Goal: Navigation & Orientation: Find specific page/section

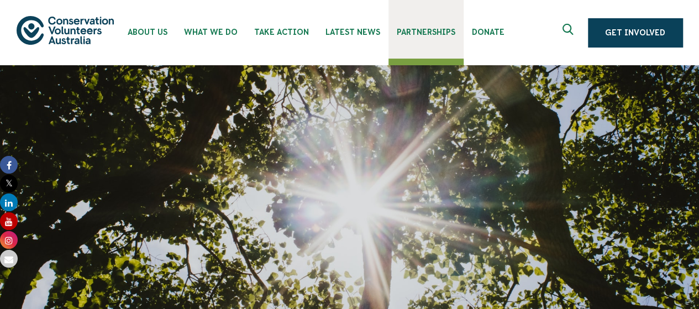
click at [420, 28] on span "Partnerships" at bounding box center [426, 32] width 59 height 9
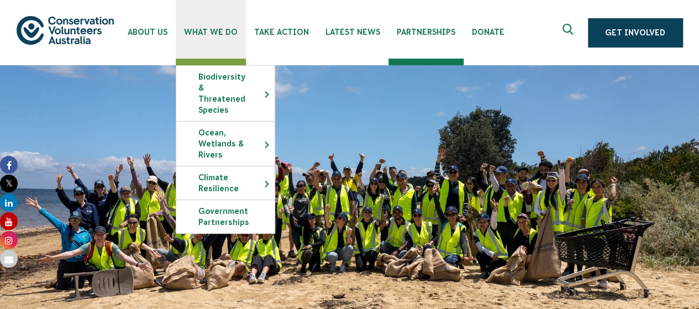
click at [203, 38] on link "What We Do" at bounding box center [211, 29] width 70 height 59
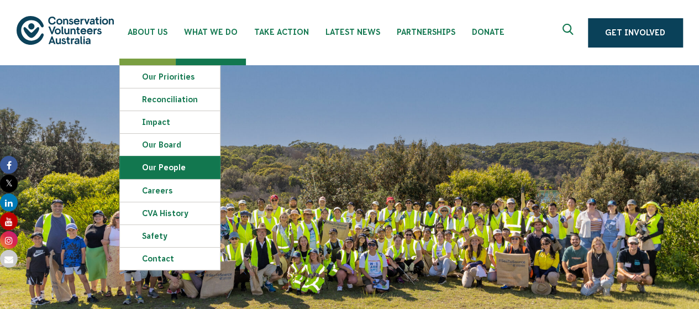
click at [148, 163] on link "Our People" at bounding box center [170, 167] width 100 height 22
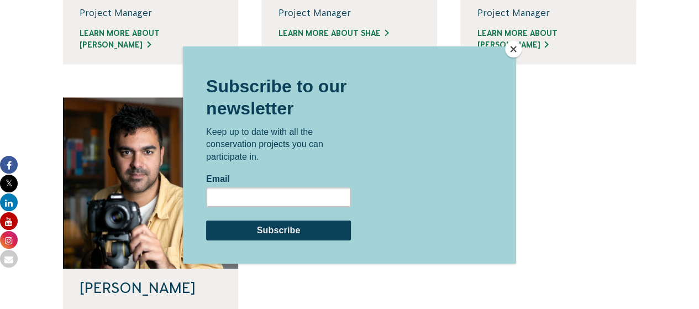
scroll to position [986, 0]
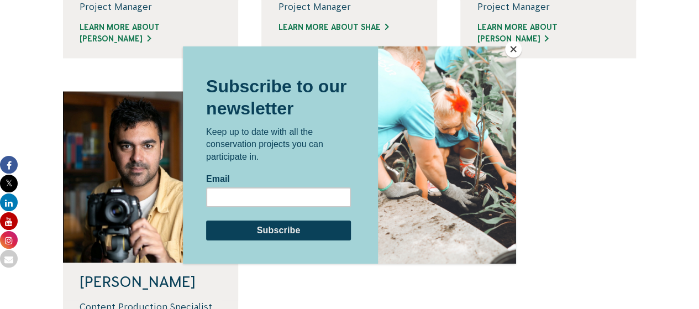
click at [510, 54] on button "Close" at bounding box center [513, 49] width 17 height 17
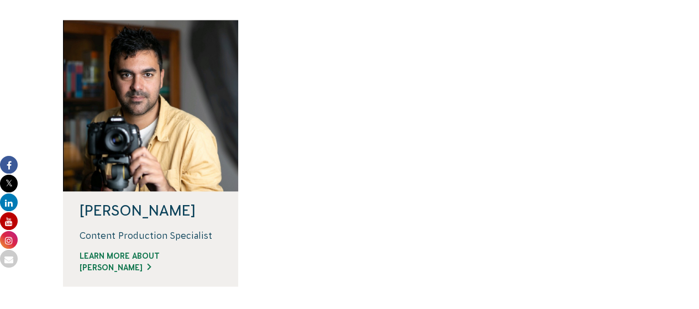
scroll to position [1073, 0]
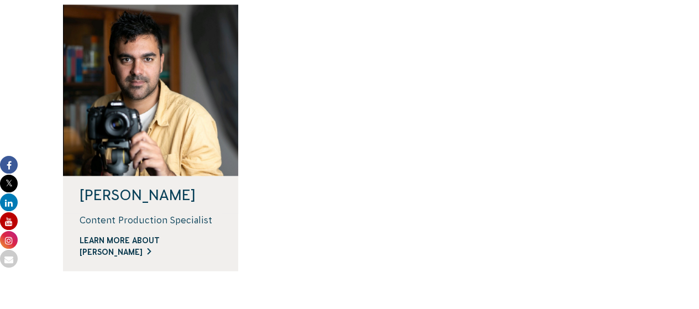
click at [164, 242] on link "Learn more about Andrew" at bounding box center [151, 246] width 143 height 23
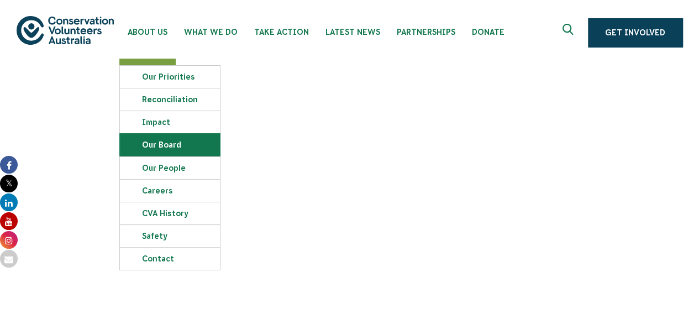
click at [148, 147] on link "Our Board" at bounding box center [170, 145] width 100 height 22
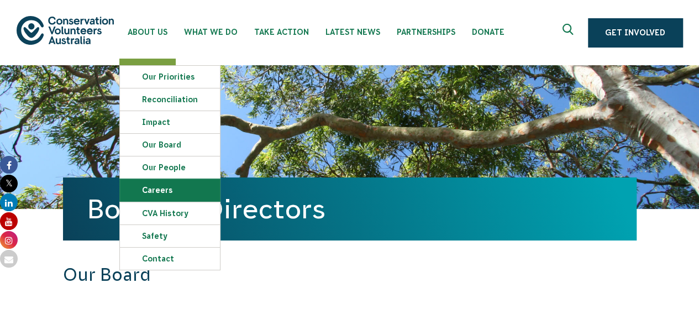
click at [163, 194] on link "Careers" at bounding box center [170, 190] width 100 height 22
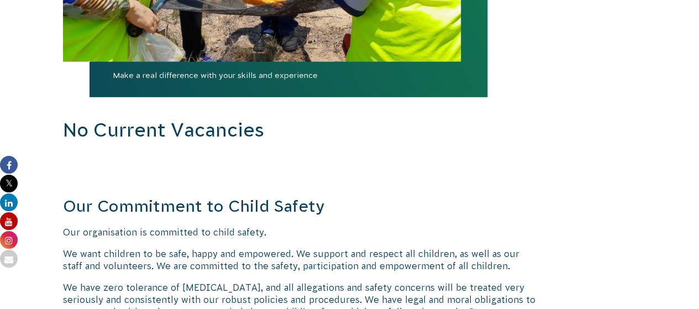
scroll to position [1219, 0]
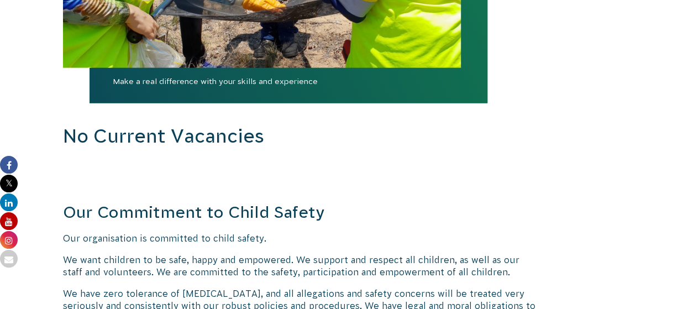
drag, startPoint x: 707, startPoint y: 23, endPoint x: 707, endPoint y: 173, distance: 150.4
